Goal: Check status: Check status

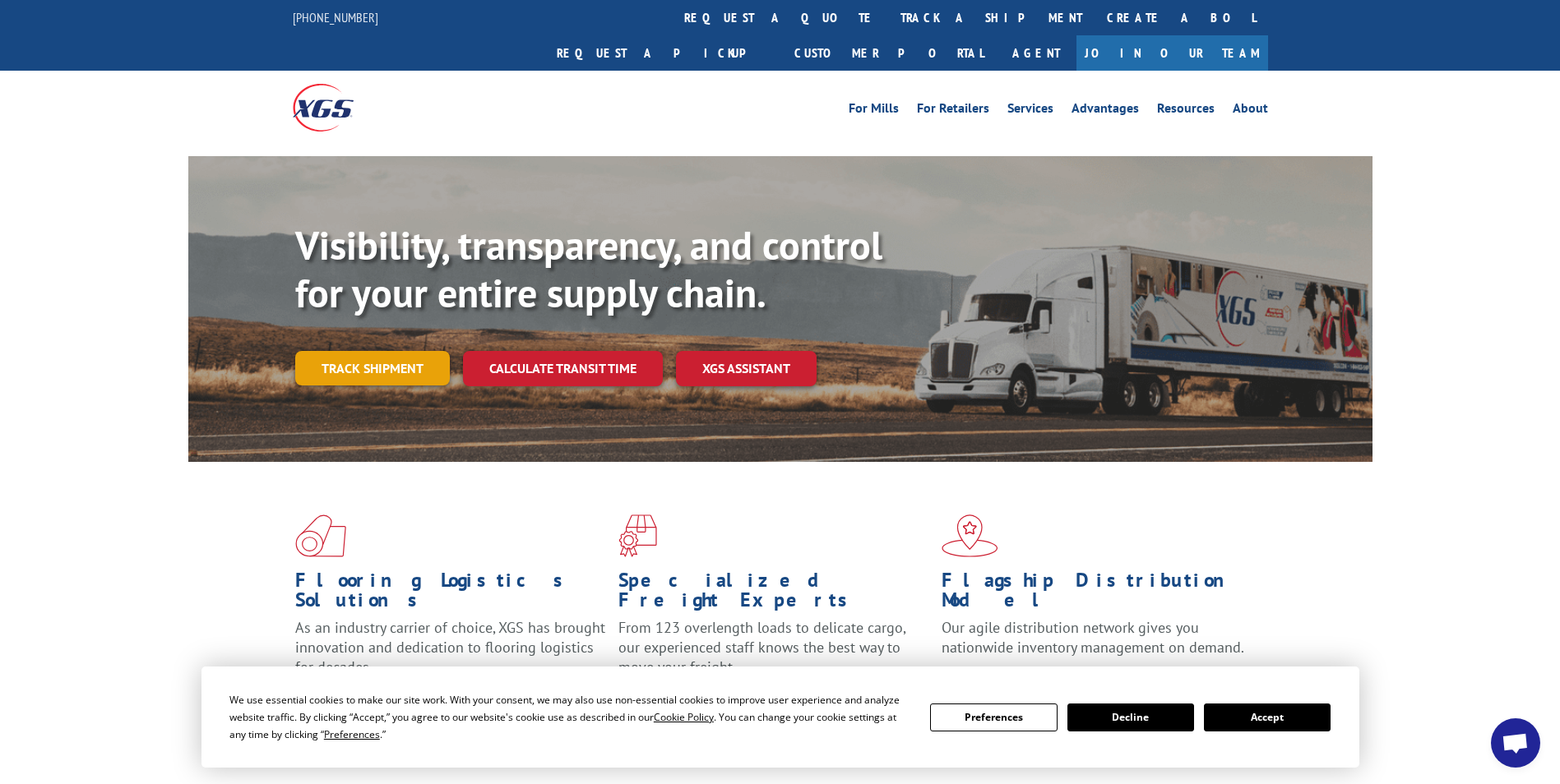
click at [368, 351] on link "Track shipment" at bounding box center [372, 368] width 155 height 35
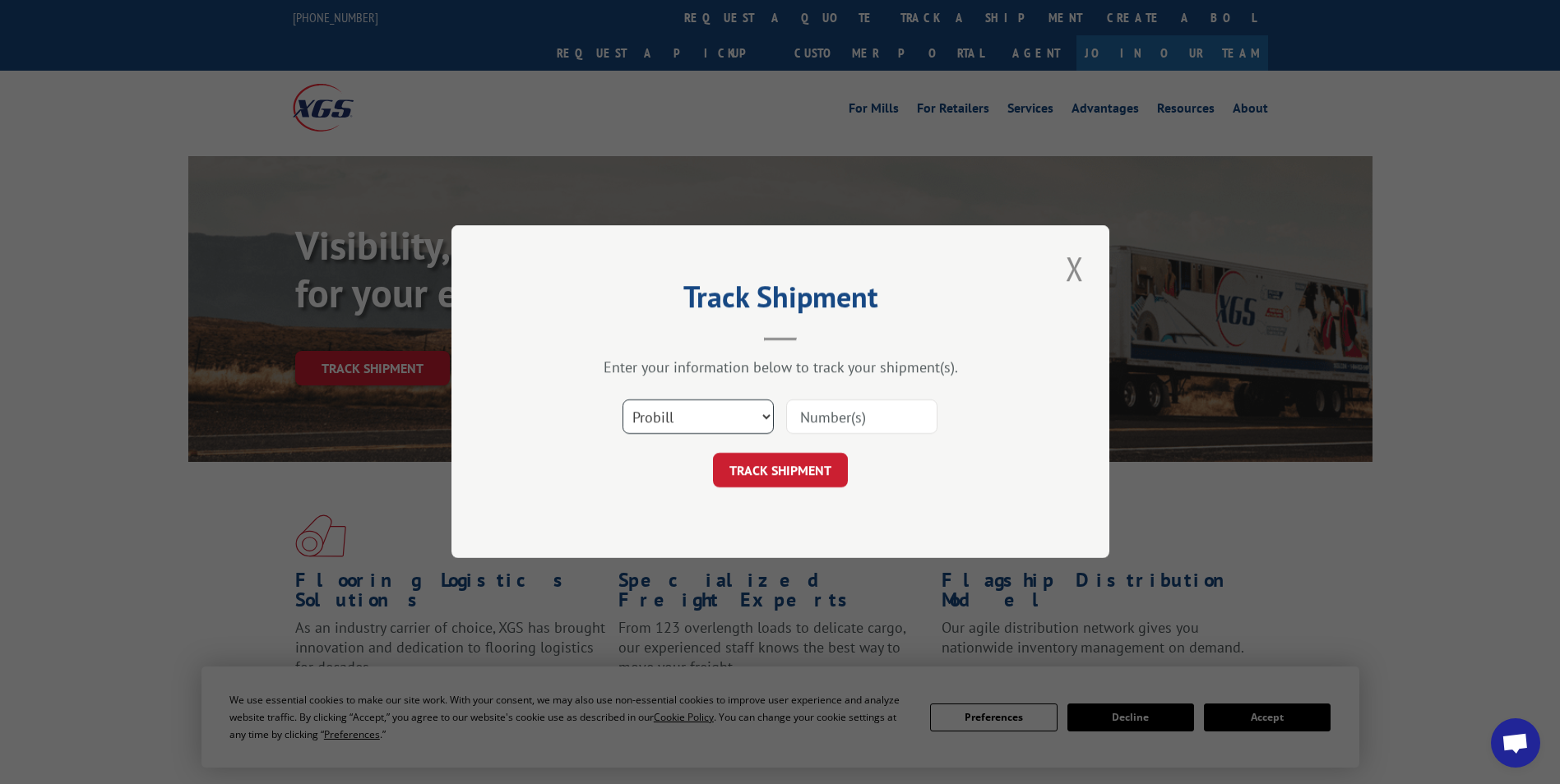
click at [764, 418] on select "Select category... Probill BOL PO" at bounding box center [698, 417] width 151 height 35
click at [764, 417] on select "Select category... Probill BOL PO" at bounding box center [698, 417] width 151 height 35
click at [916, 413] on input at bounding box center [861, 417] width 151 height 35
click at [1021, 405] on div "Select category... Probill BOL PO" at bounding box center [780, 417] width 494 height 54
click at [872, 412] on input at bounding box center [861, 417] width 151 height 35
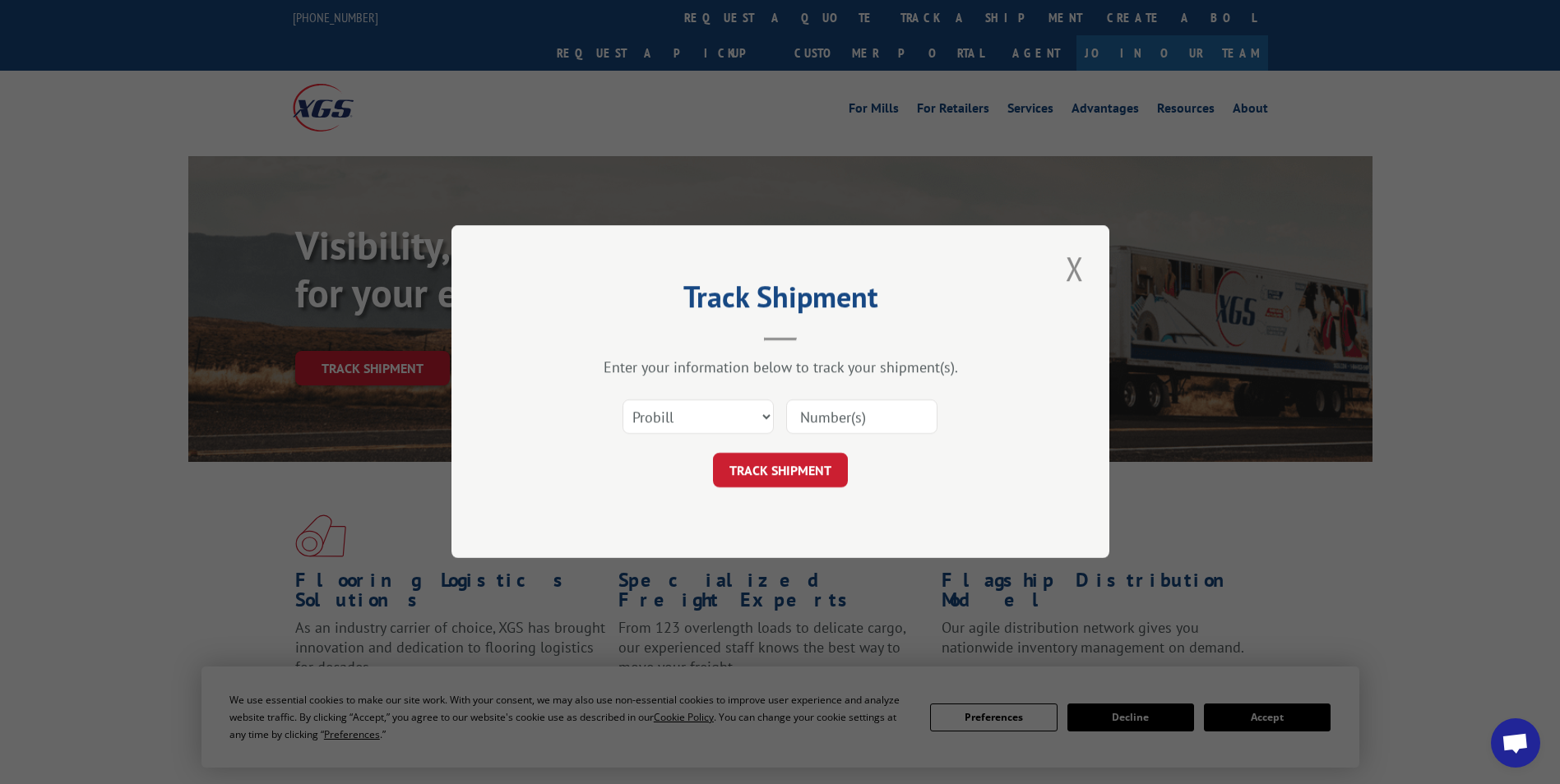
paste input "16566633"
type input "16566633"
click at [777, 466] on button "TRACK SHIPMENT" at bounding box center [781, 471] width 135 height 35
